Goal: Subscribe to service/newsletter

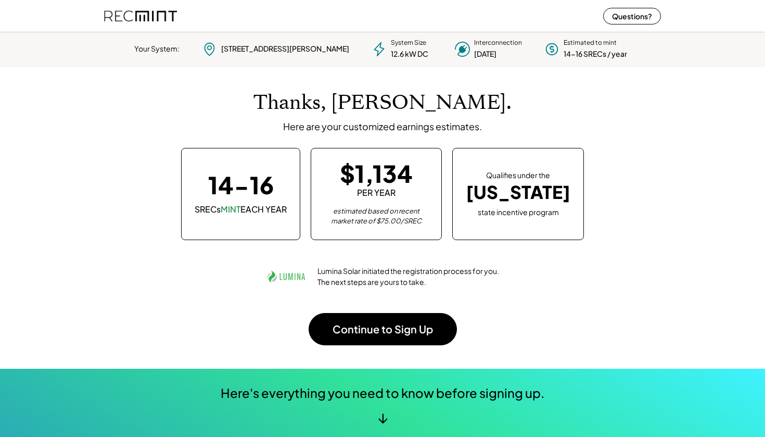
click at [386, 414] on div "↓" at bounding box center [383, 417] width 10 height 16
click at [382, 423] on div "↓" at bounding box center [383, 417] width 10 height 16
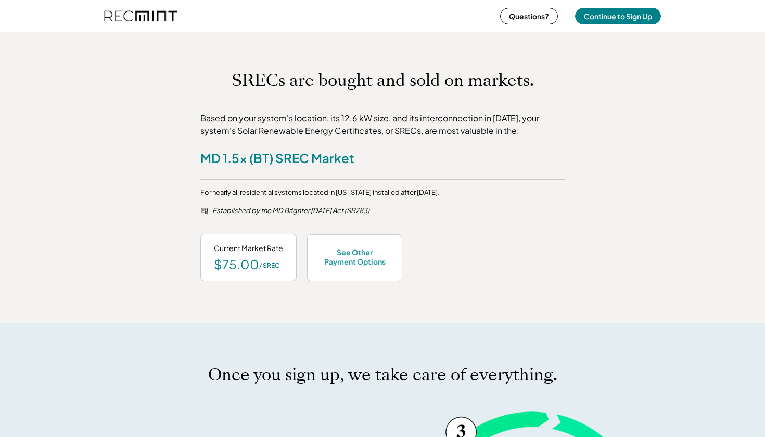
scroll to position [416, 0]
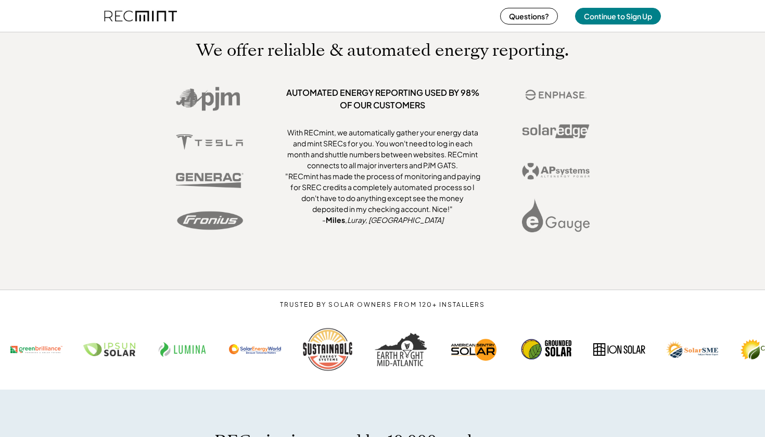
scroll to position [2695, 0]
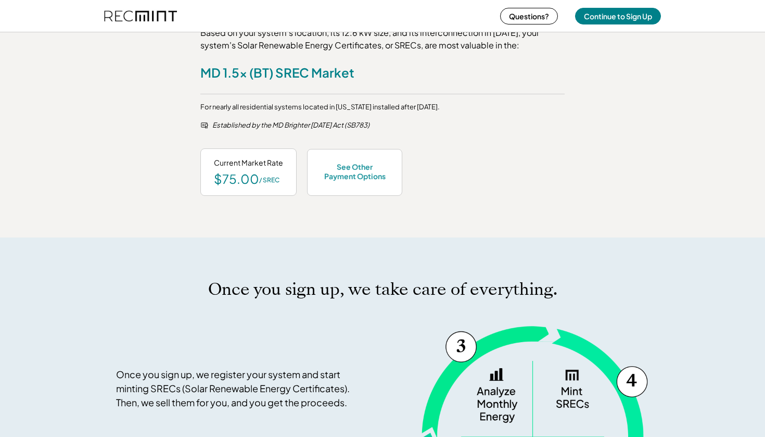
scroll to position [498, 0]
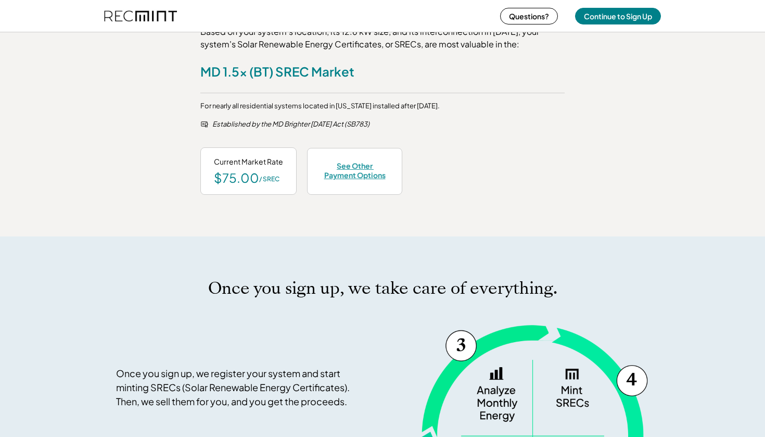
click at [342, 164] on div "See Other Payment Options" at bounding box center [355, 170] width 68 height 19
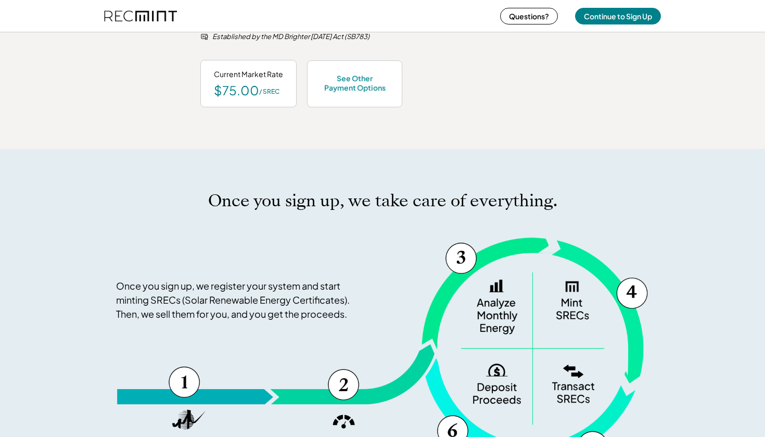
scroll to position [587, 0]
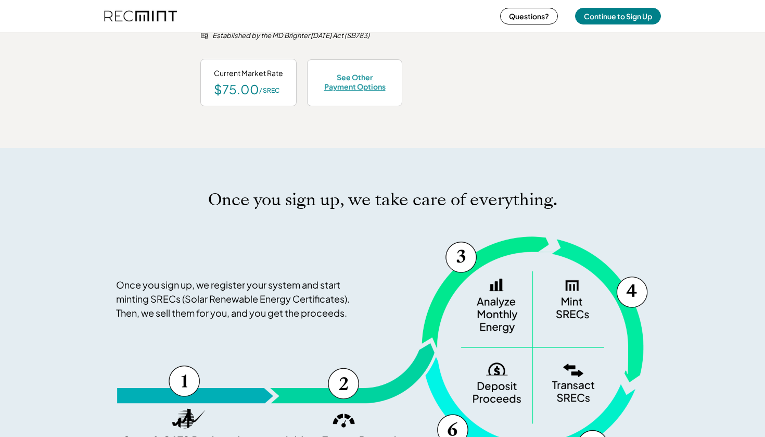
click at [343, 83] on div "See Other Payment Options" at bounding box center [355, 81] width 68 height 19
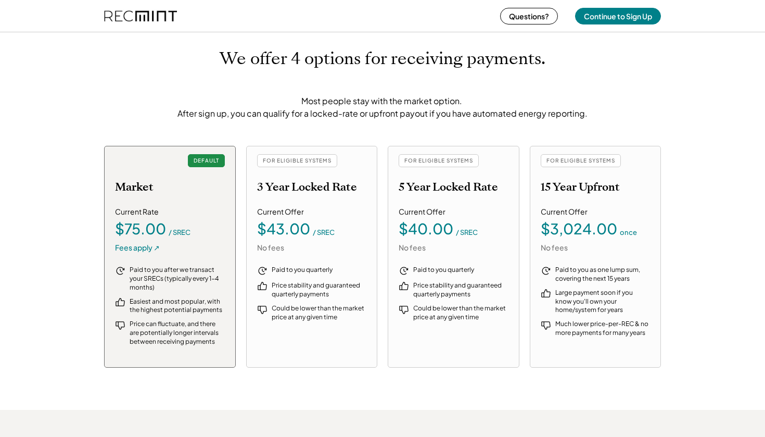
scroll to position [1088, 0]
